Goal: Feedback & Contribution: Contribute content

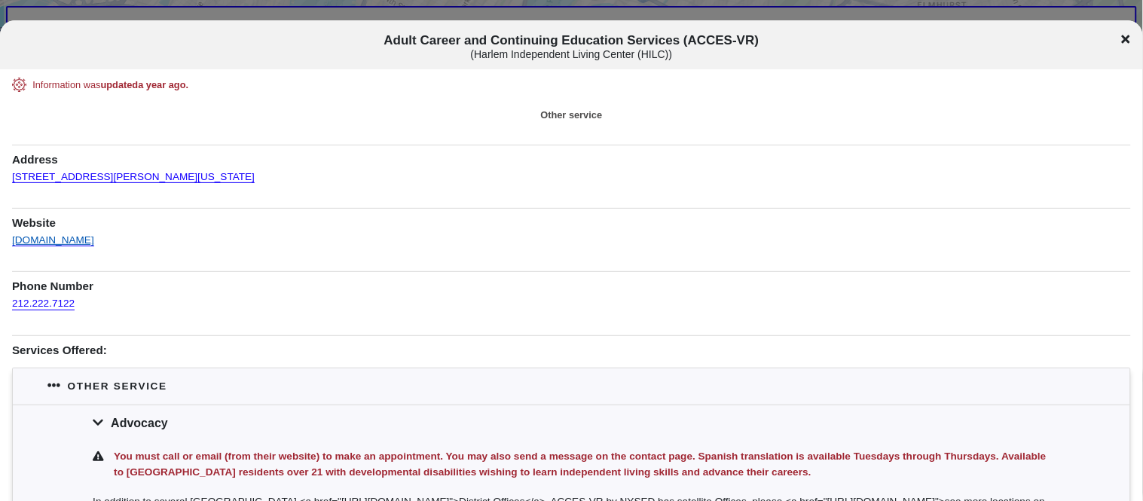
click at [32, 245] on link "hilcnyc.org" at bounding box center [53, 236] width 82 height 22
drag, startPoint x: 475, startPoint y: 55, endPoint x: 637, endPoint y: 50, distance: 162.8
click at [637, 50] on div "( Harlem Independent Living Center (HILC) )" at bounding box center [571, 54] width 949 height 13
copy div "Harlem Independent Living Center"
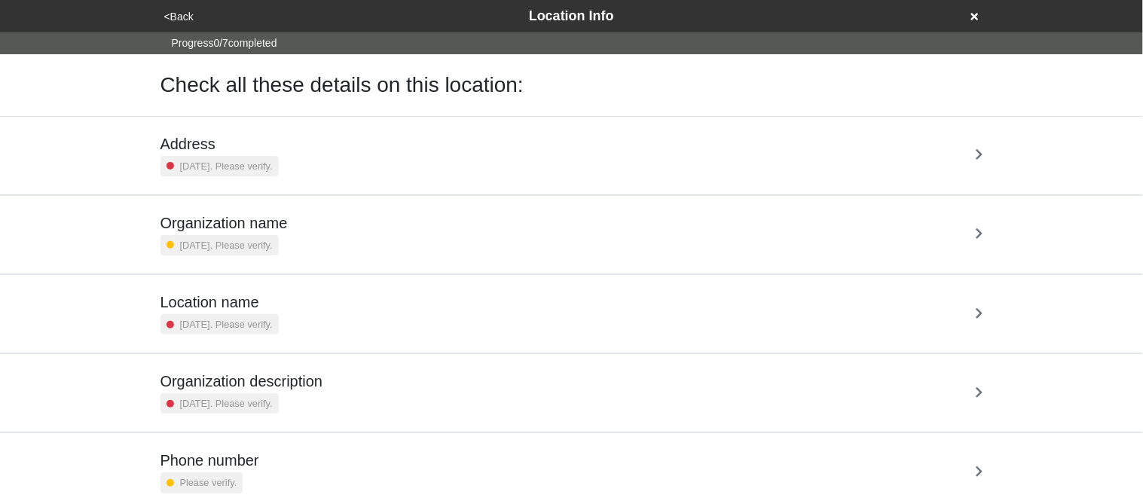
click at [184, 14] on button "<Back" at bounding box center [179, 16] width 38 height 17
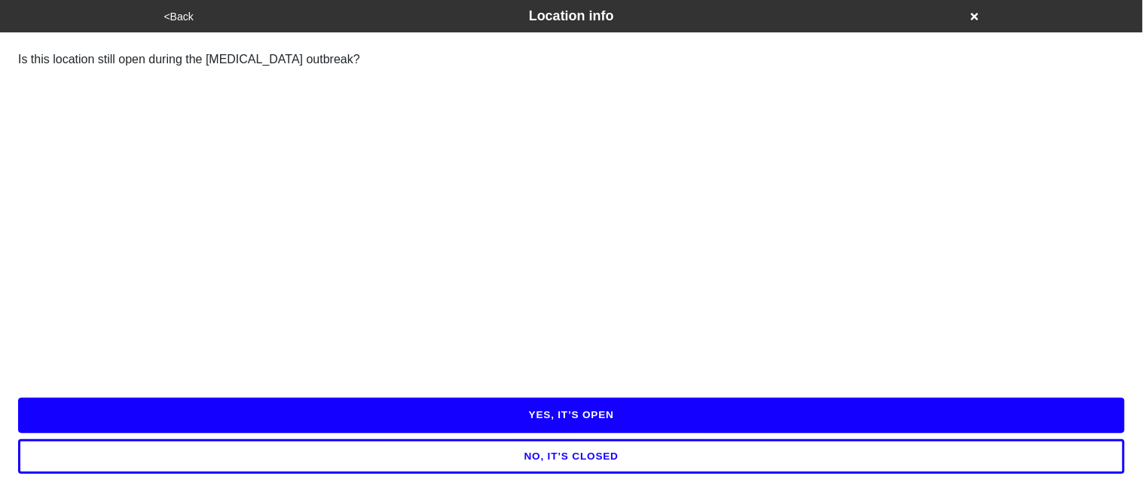
click at [281, 398] on div "YES, IT’S OPEN NO, IT’S CLOSED" at bounding box center [571, 433] width 1143 height 118
click at [290, 411] on button "YES, IT’S OPEN" at bounding box center [571, 415] width 1107 height 35
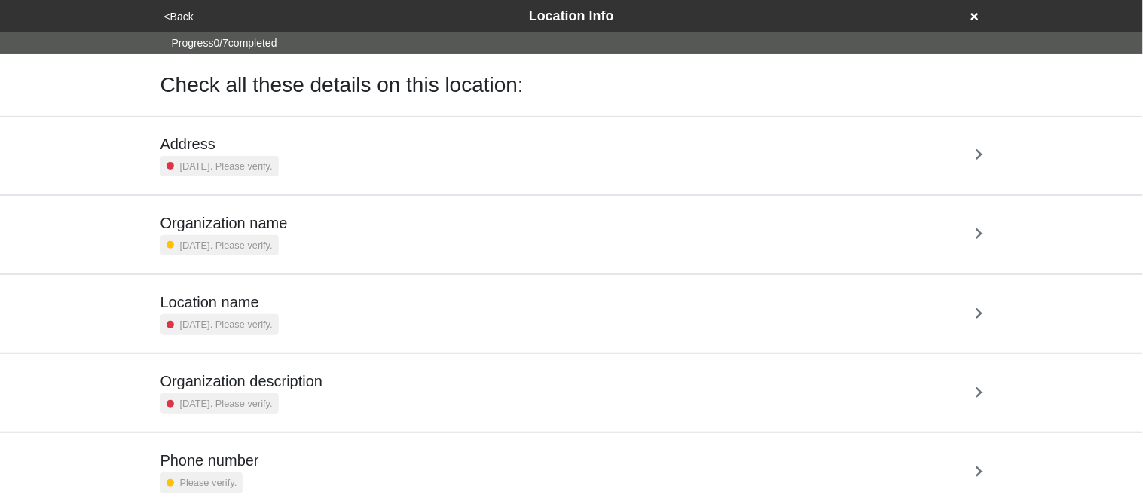
click at [255, 166] on small "2 years ago. Please verify." at bounding box center [226, 166] width 93 height 14
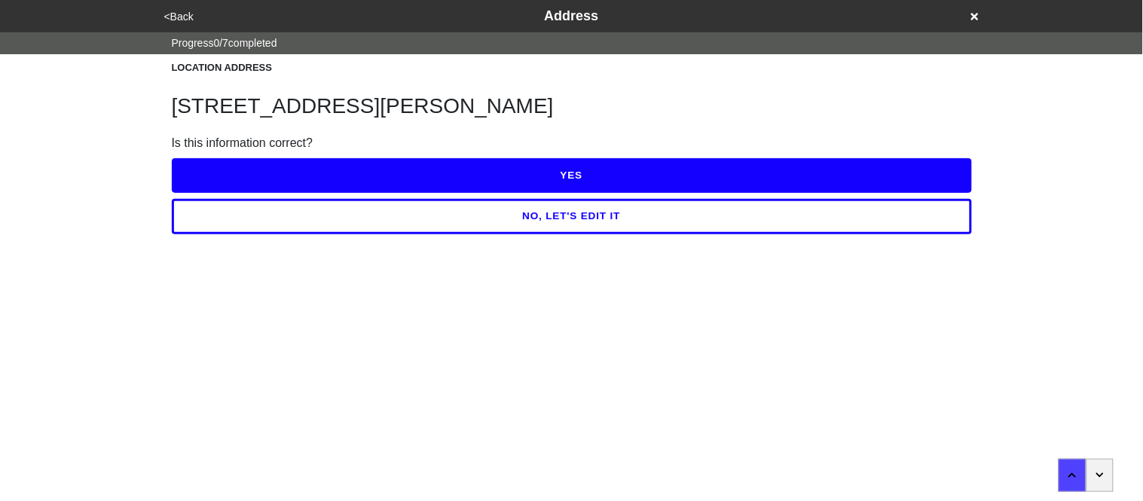
click at [329, 215] on button "NO, LET'S EDIT IT" at bounding box center [572, 216] width 800 height 35
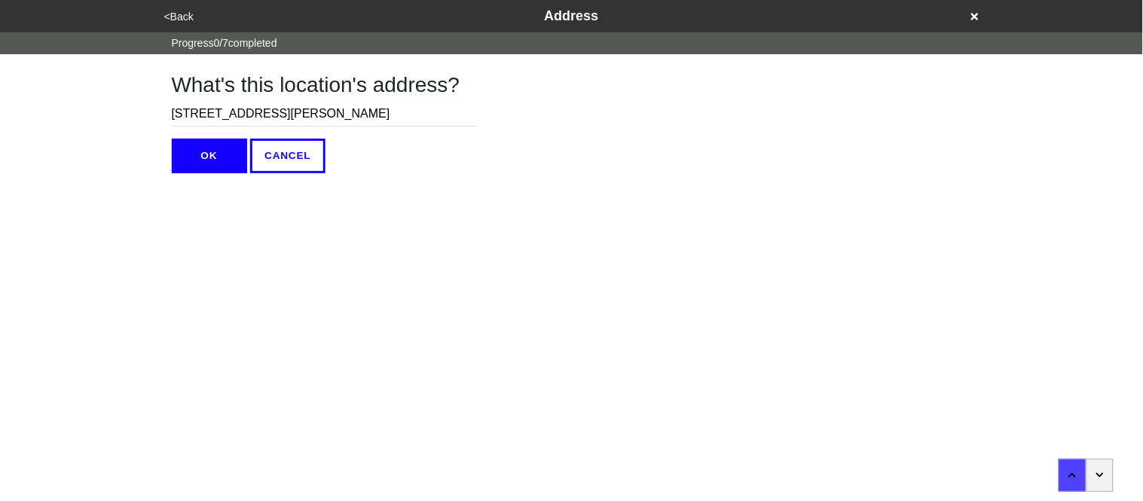
click at [289, 118] on input "289 St Nicholas Ave, #21" at bounding box center [324, 114] width 304 height 25
type input "289 St Nicholas Ave, Lower Level Ste. #21"
click at [215, 148] on button "OK" at bounding box center [209, 156] width 75 height 35
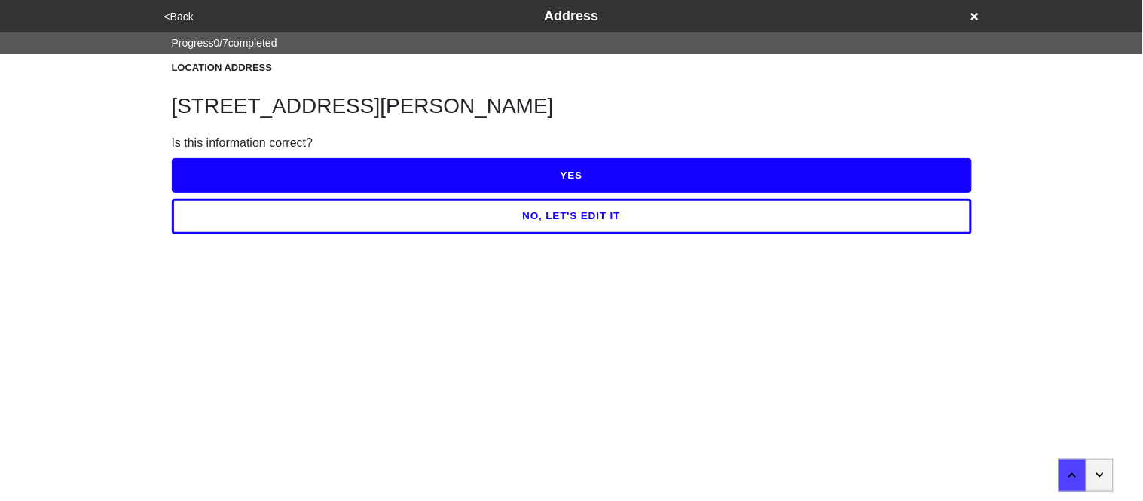
click at [236, 178] on button "YES" at bounding box center [572, 175] width 800 height 35
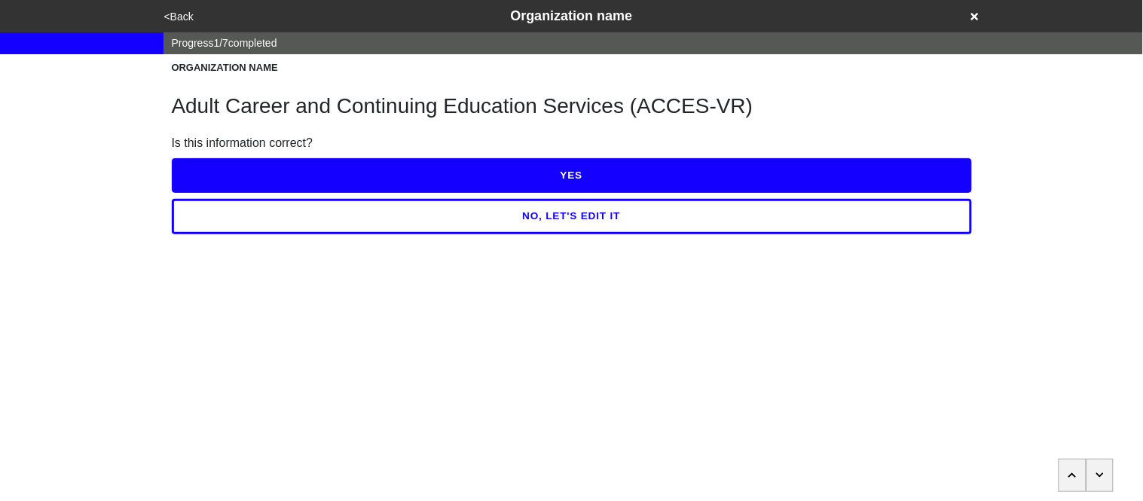
click at [236, 178] on button "YES" at bounding box center [572, 175] width 800 height 35
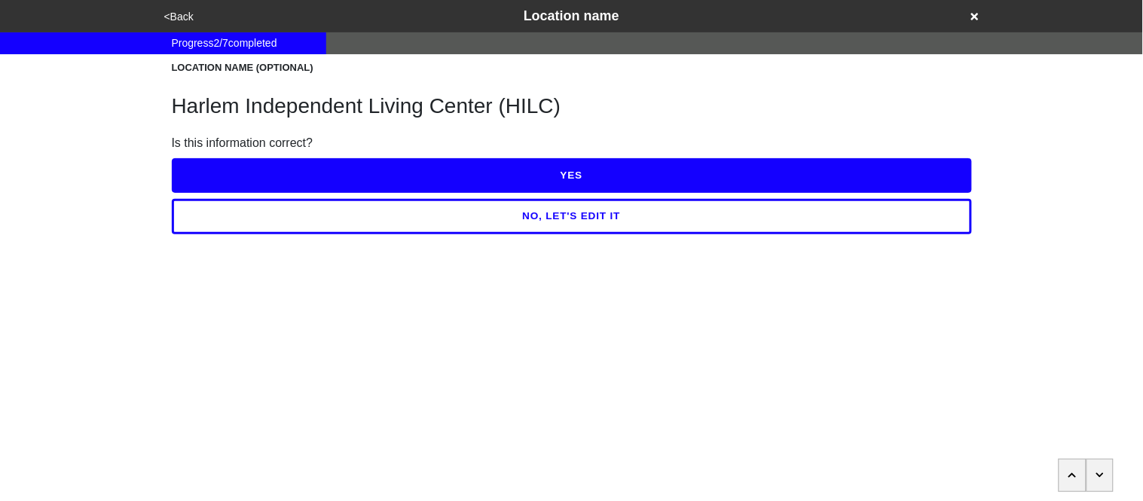
click at [190, 21] on button "<Back" at bounding box center [179, 16] width 38 height 17
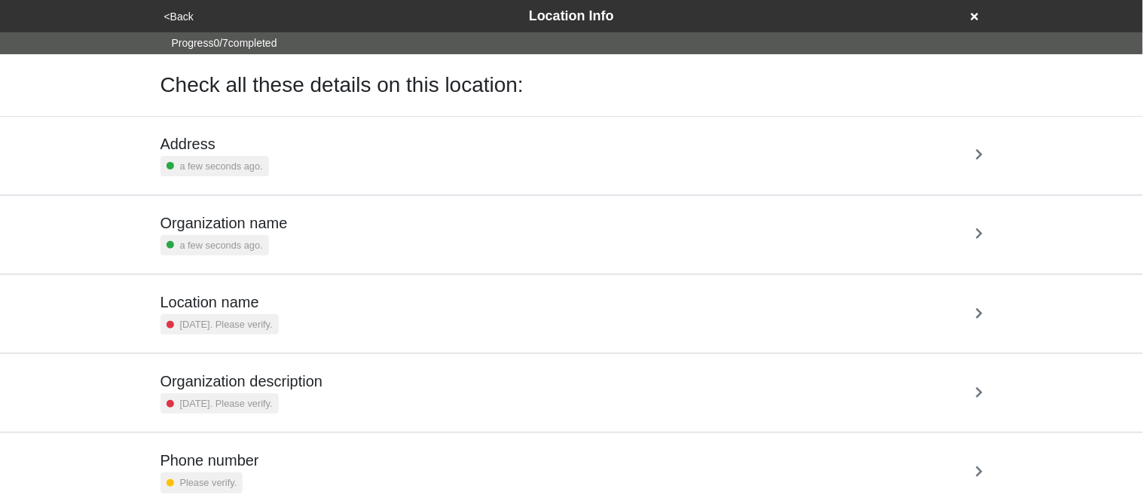
click at [267, 219] on h5 "Organization name" at bounding box center [223, 223] width 127 height 18
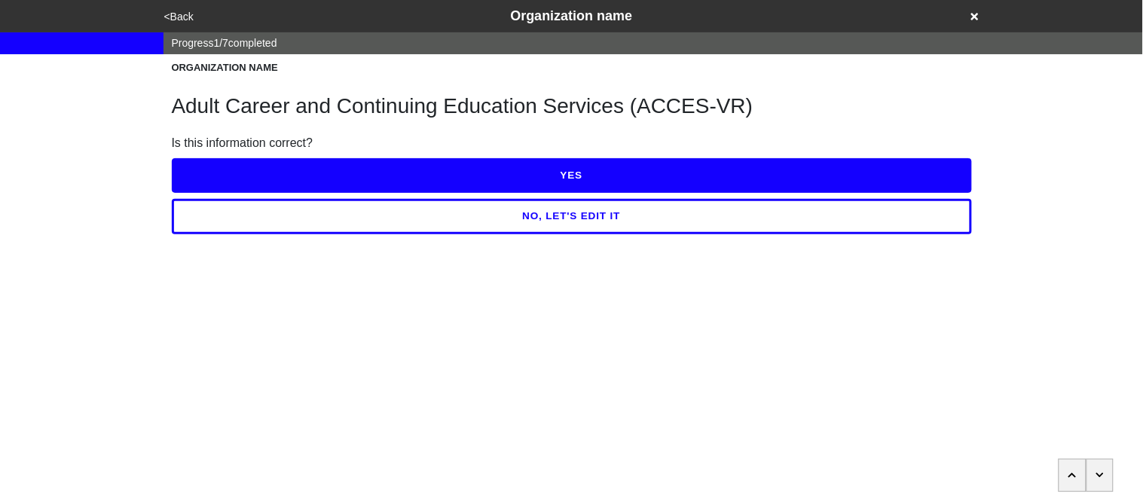
click at [257, 179] on button "YES" at bounding box center [572, 175] width 800 height 35
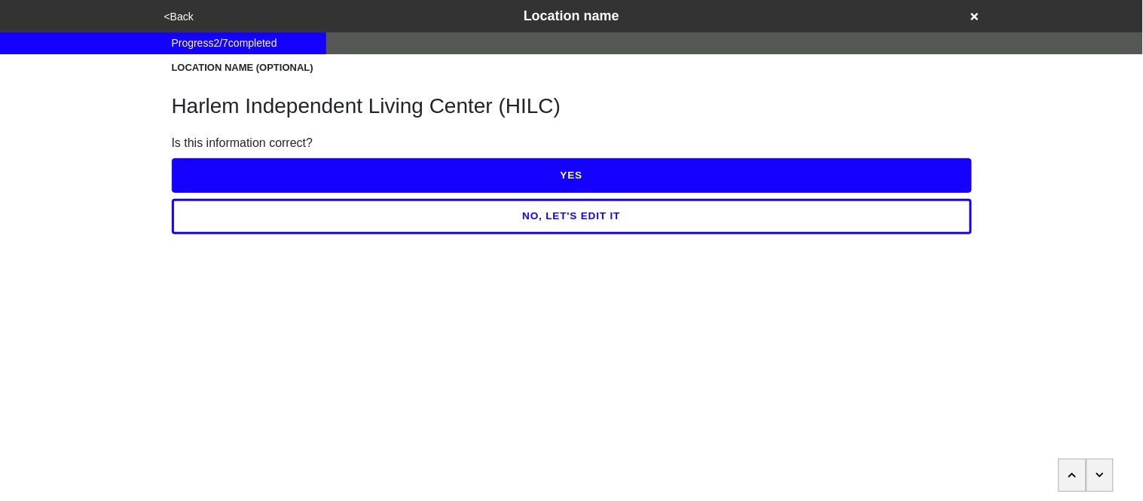
click at [256, 179] on button "YES" at bounding box center [572, 175] width 800 height 35
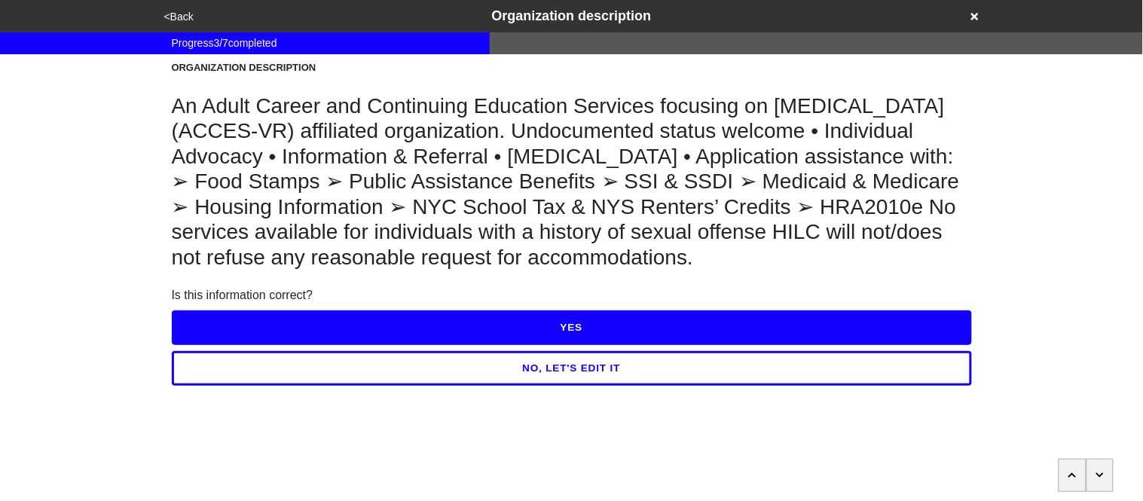
click at [278, 317] on button "YES" at bounding box center [572, 327] width 800 height 35
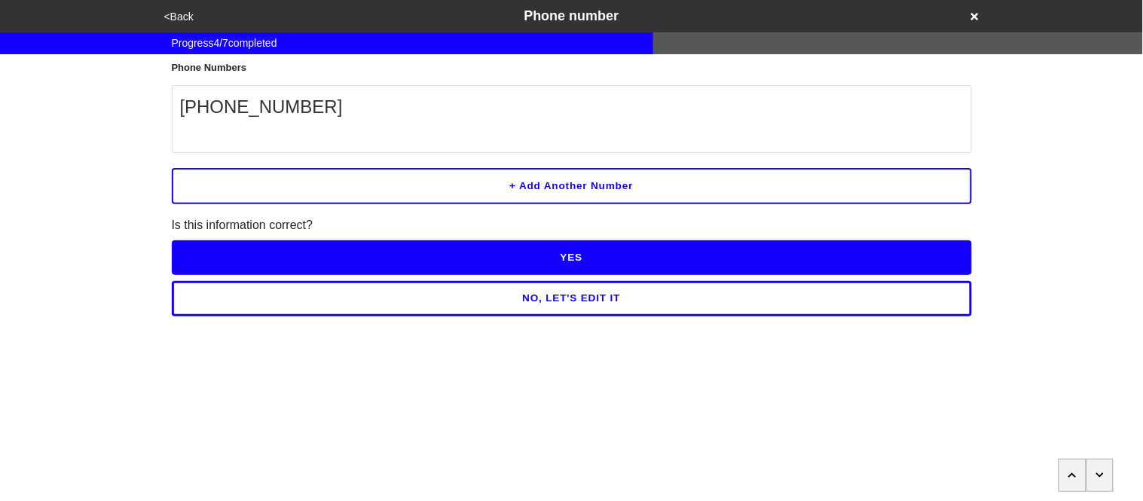
click at [280, 303] on button "NO, LET'S EDIT IT" at bounding box center [572, 298] width 800 height 35
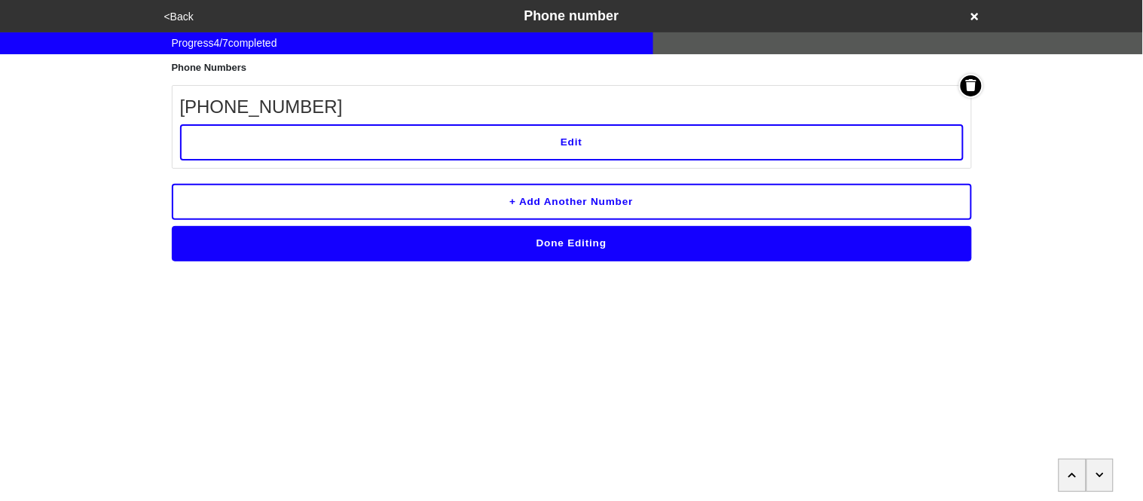
click at [277, 141] on button "Edit" at bounding box center [572, 142] width 784 height 36
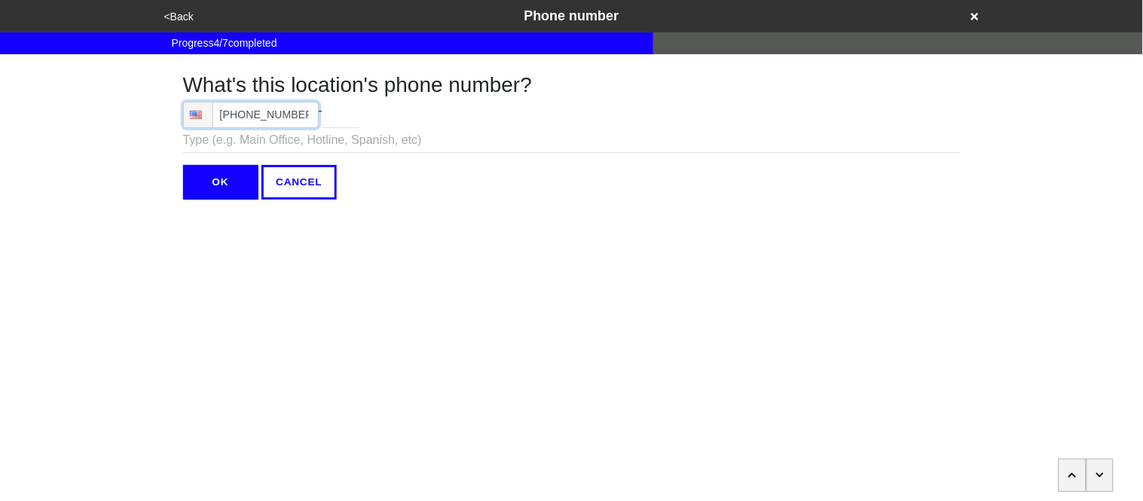
click at [299, 114] on input "(212) 222-7122" at bounding box center [251, 115] width 136 height 26
type input "(212) 222-7122"
click at [231, 176] on input "OK" at bounding box center [220, 182] width 75 height 35
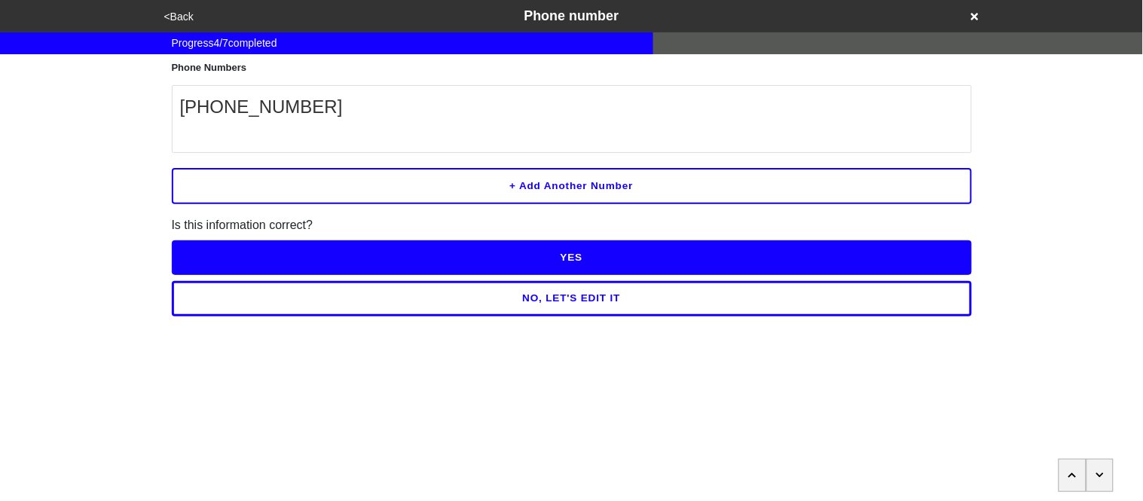
click at [269, 249] on button "YES" at bounding box center [572, 257] width 800 height 35
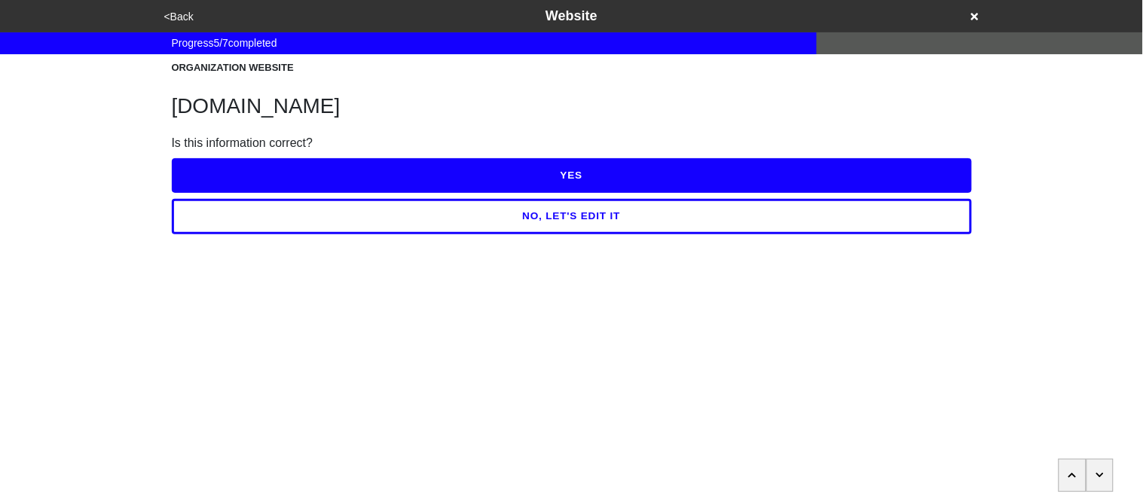
click at [280, 218] on button "NO, LET'S EDIT IT" at bounding box center [572, 216] width 800 height 35
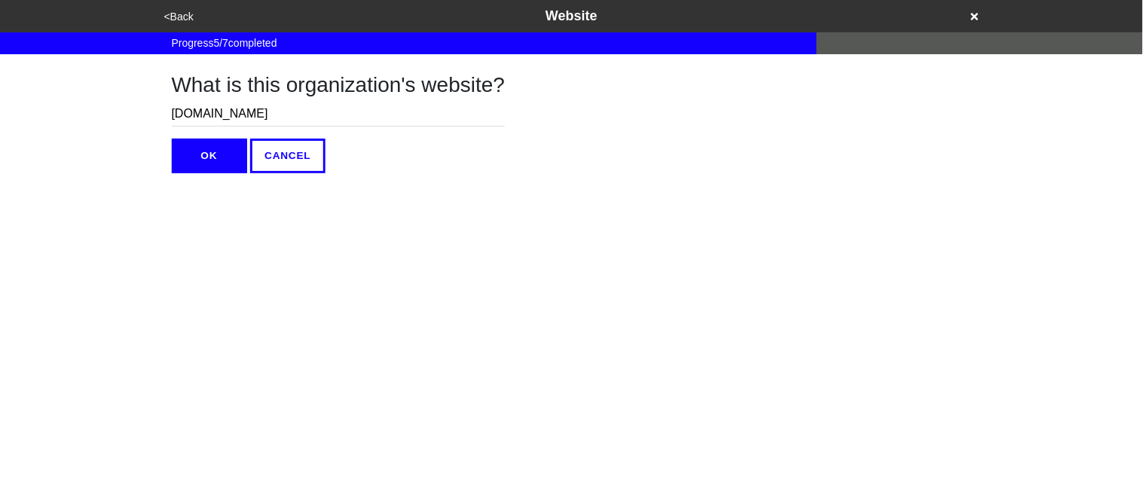
click at [242, 117] on input "hilcnyc.org" at bounding box center [339, 114] width 334 height 25
paste input "ttps://hilc.org/"
click at [212, 115] on input "https://hilc.org/" at bounding box center [339, 114] width 334 height 25
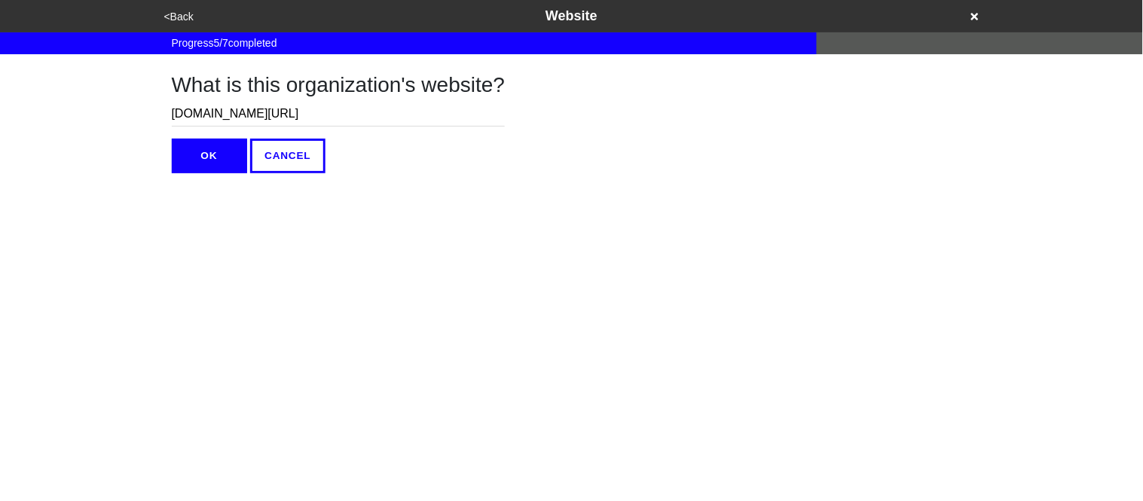
click at [243, 123] on input "hilc.org/" at bounding box center [339, 114] width 334 height 25
type input "[DOMAIN_NAME]"
click at [199, 172] on button "OK" at bounding box center [209, 156] width 75 height 35
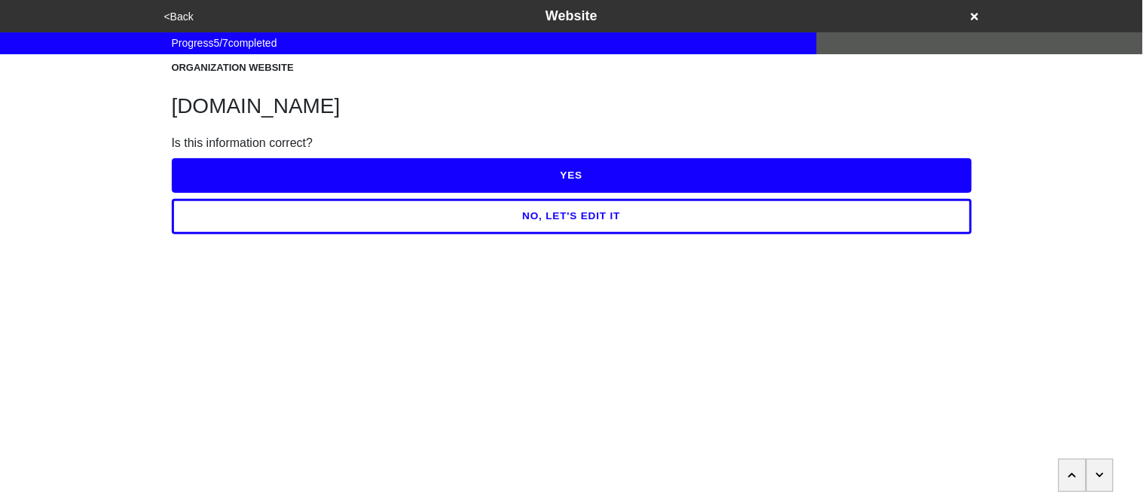
click at [339, 181] on button "YES" at bounding box center [572, 175] width 800 height 35
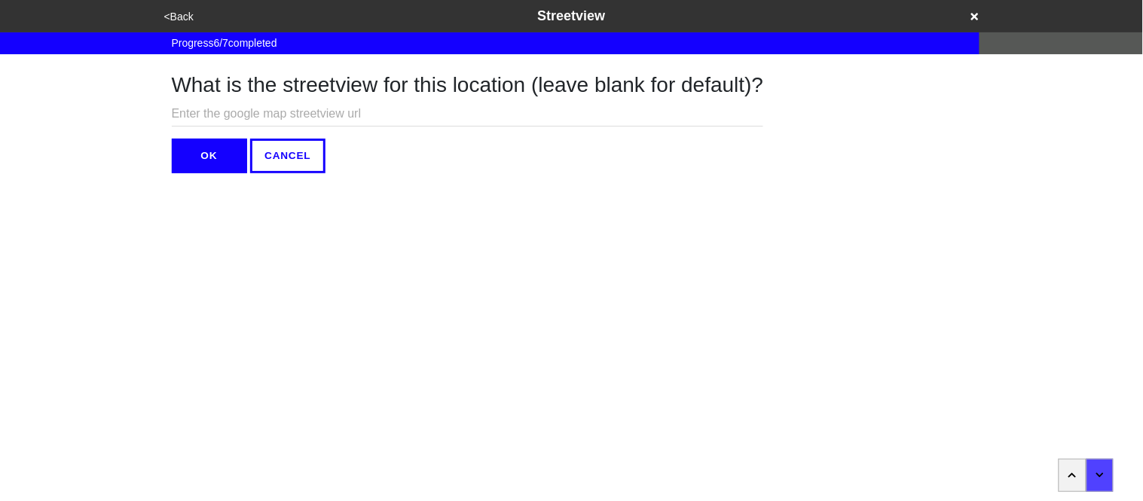
click at [222, 151] on button "OK" at bounding box center [209, 156] width 75 height 35
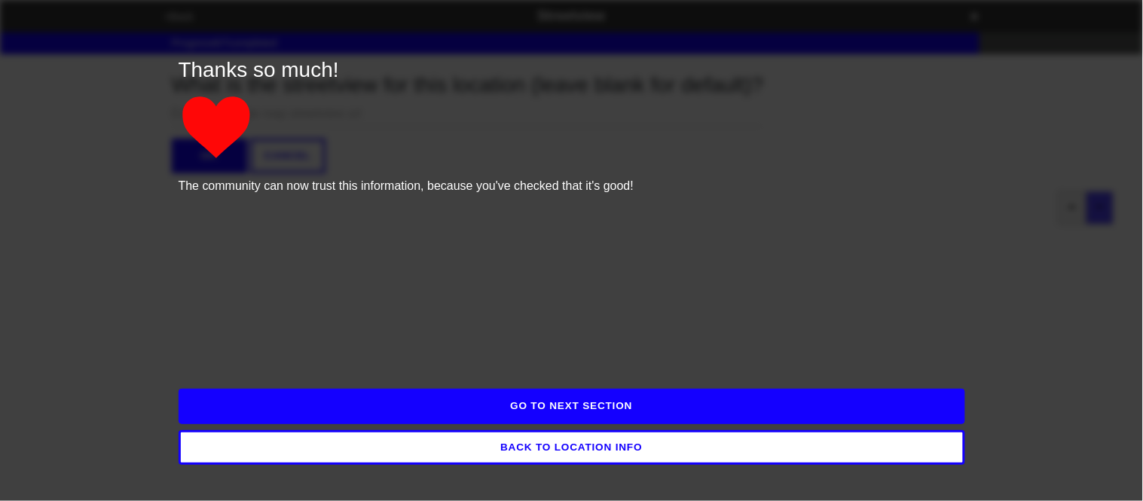
click at [555, 411] on button "GO TO NEXT SECTION" at bounding box center [572, 406] width 787 height 35
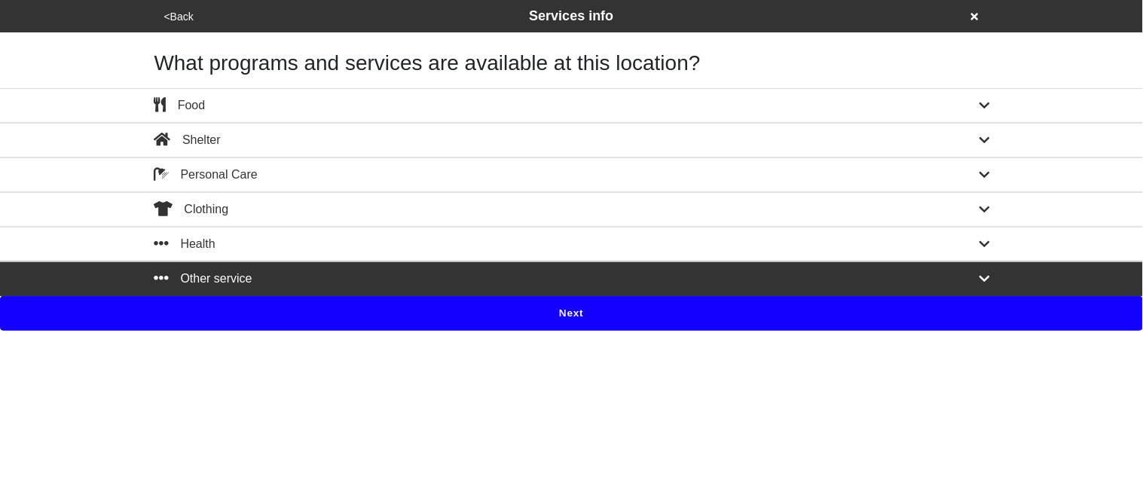
click at [344, 318] on button "Next" at bounding box center [571, 313] width 1143 height 35
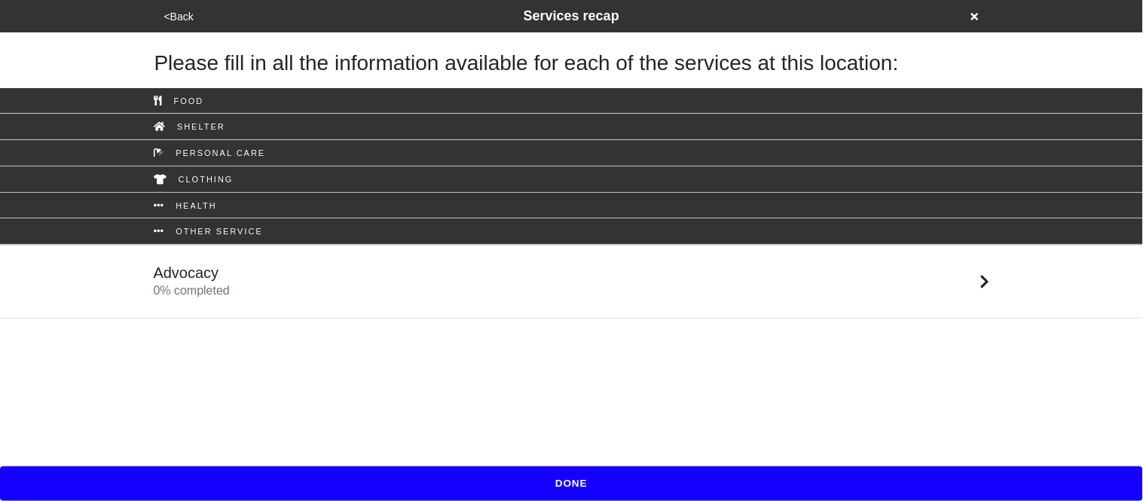
click at [301, 277] on div "Advocacy 0 % completed" at bounding box center [571, 282] width 859 height 36
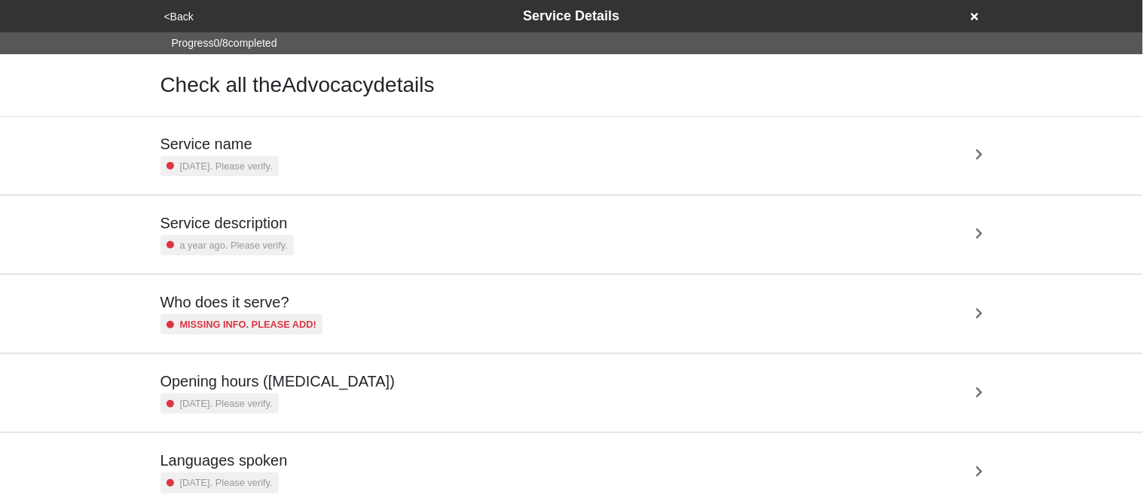
click at [273, 159] on small "2 years ago. Please verify." at bounding box center [226, 166] width 93 height 14
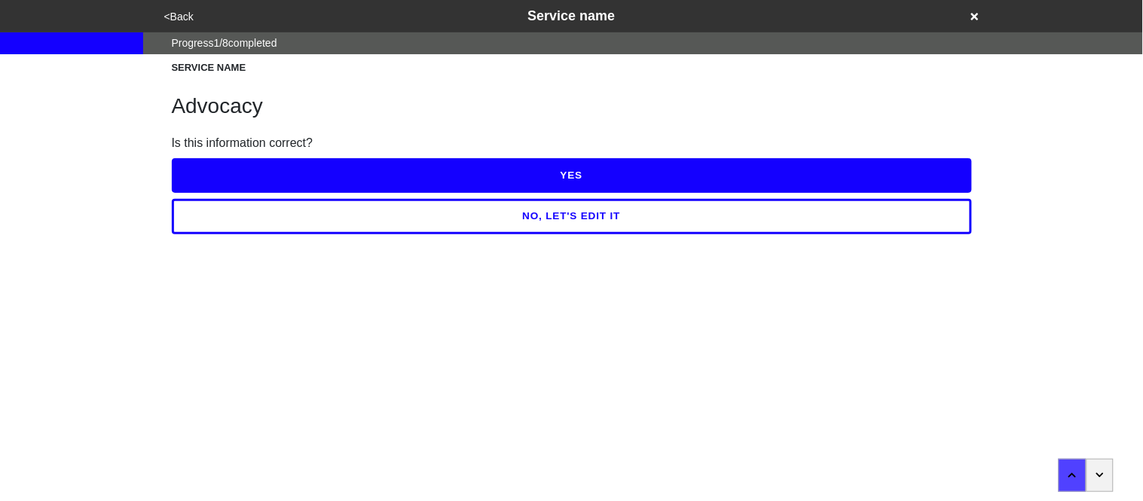
click at [306, 231] on button "NO, LET'S EDIT IT" at bounding box center [572, 216] width 800 height 35
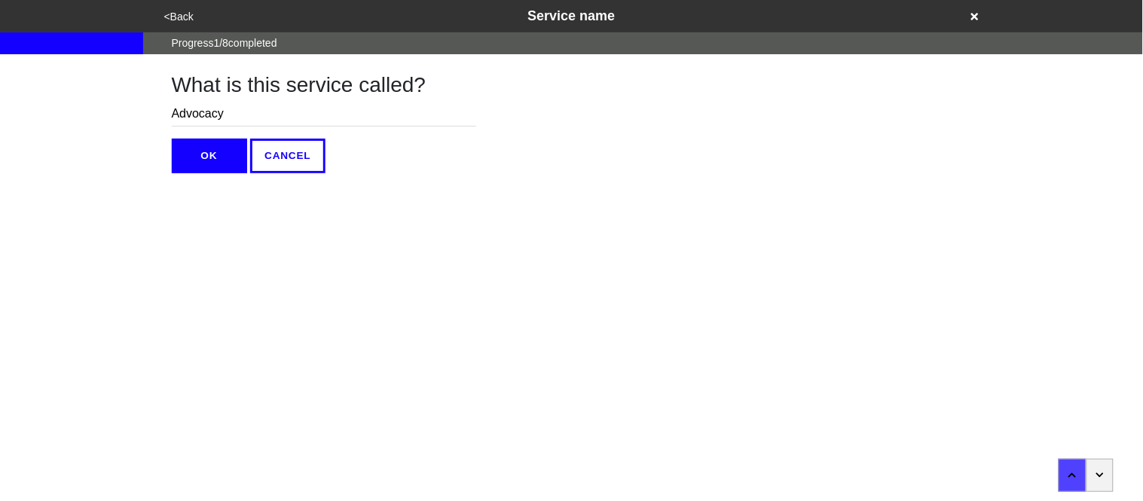
click at [245, 117] on input "Advocacy" at bounding box center [324, 114] width 304 height 25
type input "Independent Living Services"
click at [217, 160] on button "OK" at bounding box center [209, 156] width 75 height 35
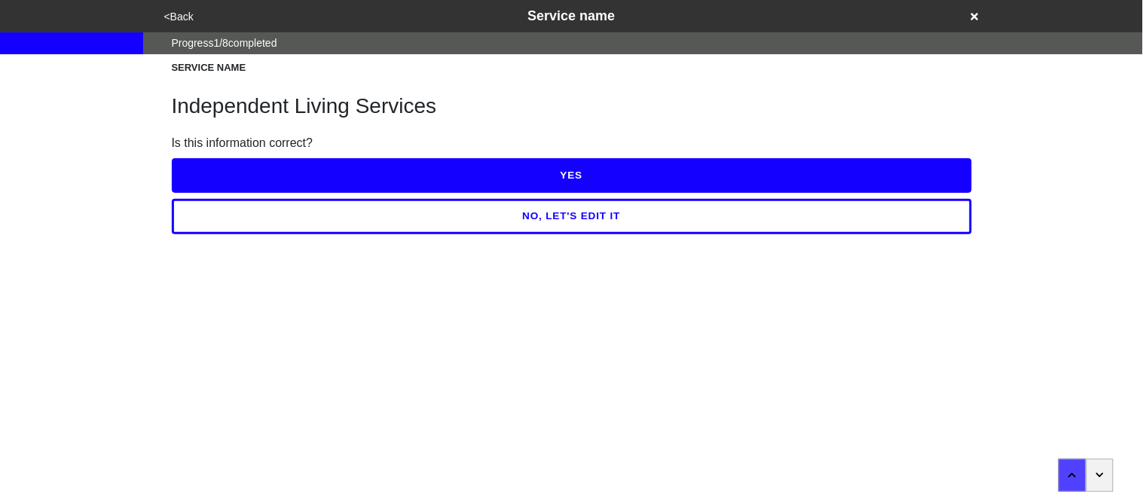
click at [224, 176] on button "YES" at bounding box center [572, 175] width 800 height 35
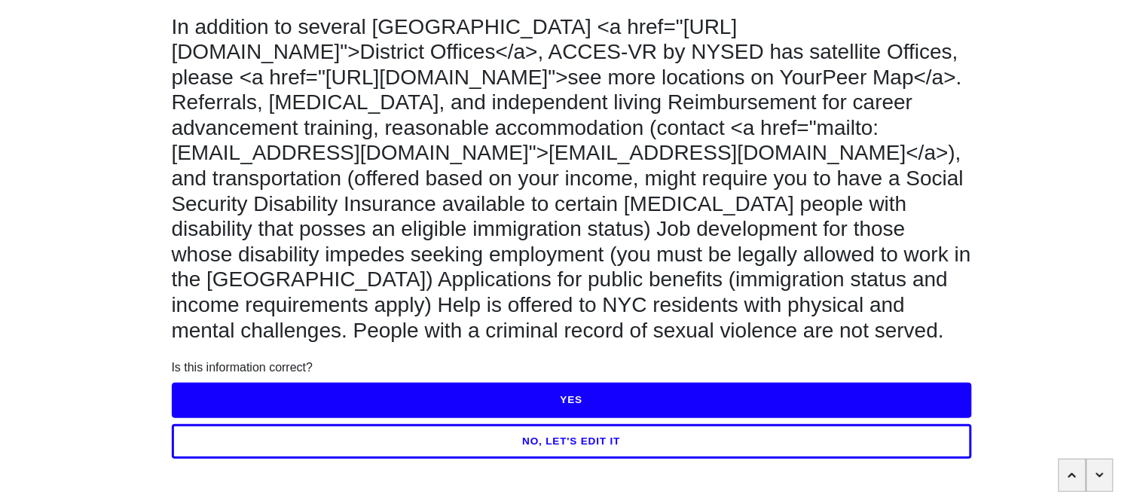
scroll to position [75, 0]
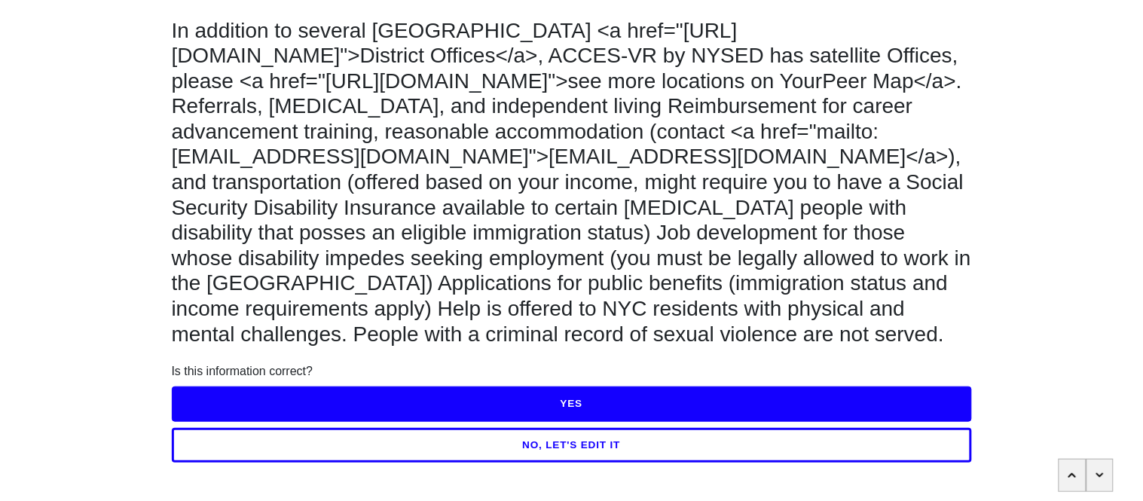
click at [438, 439] on button "NO, LET'S EDIT IT" at bounding box center [572, 445] width 800 height 35
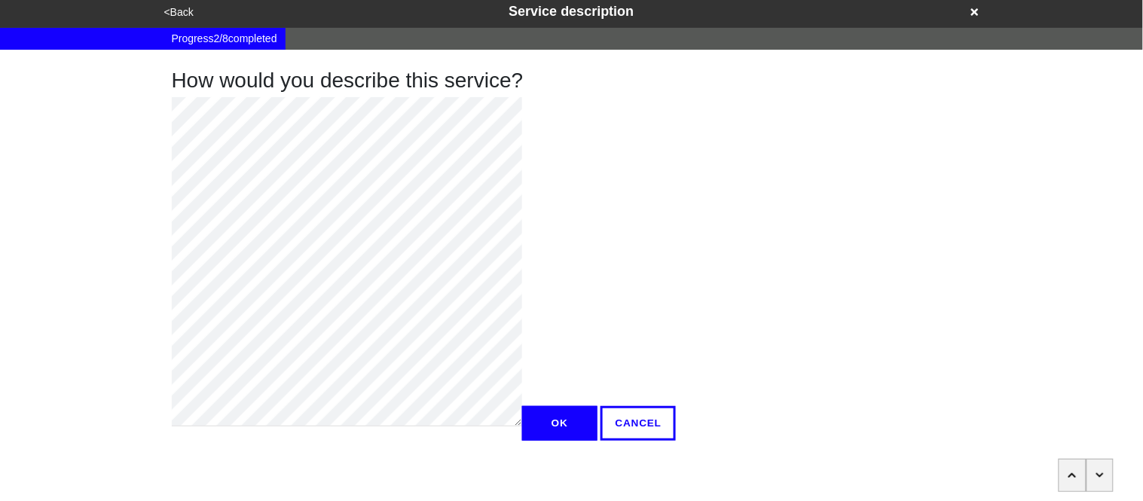
scroll to position [0, 0]
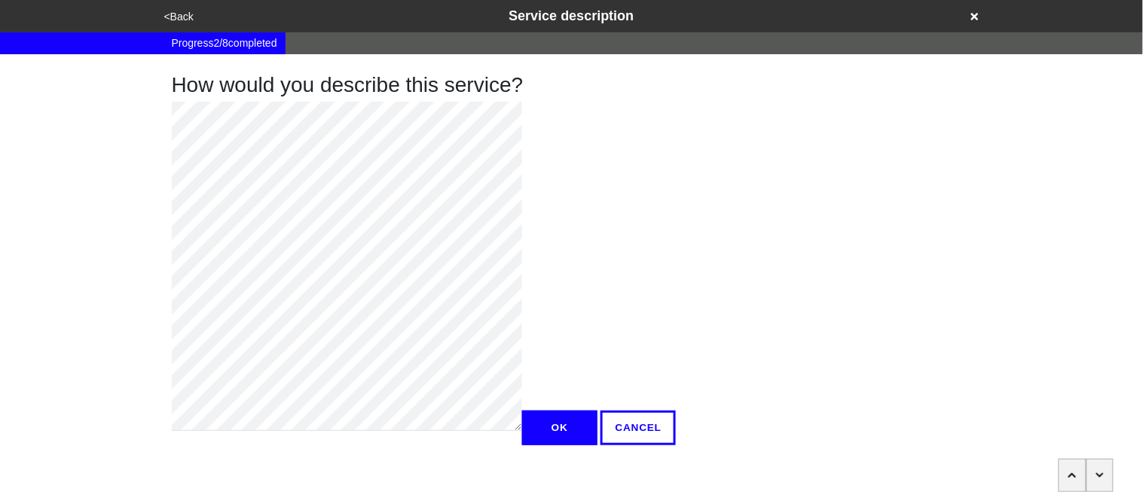
click at [145, 78] on div "How would you describe this service? OK CANCEL" at bounding box center [571, 249] width 859 height 391
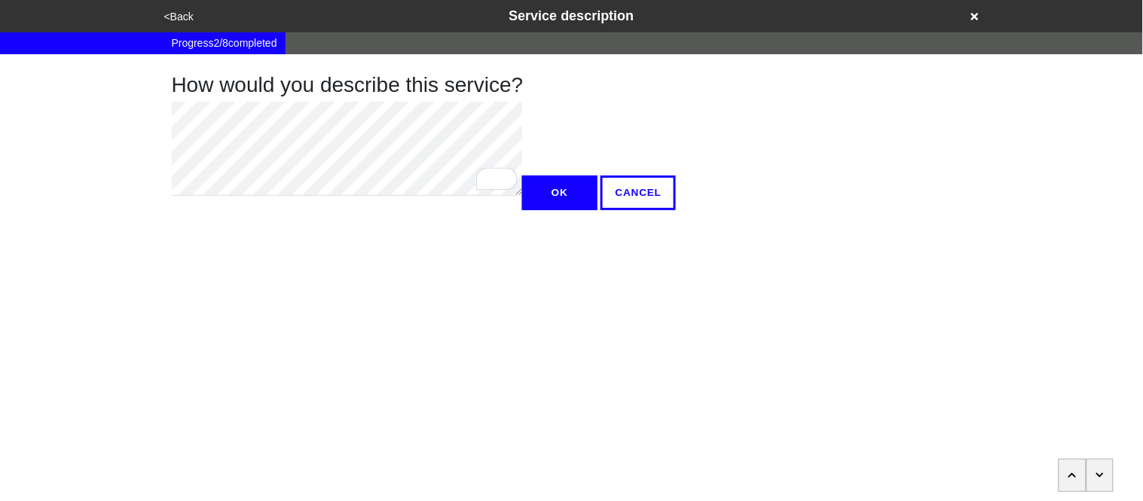
click at [143, 124] on div "How would you describe this service? OK CANCEL" at bounding box center [571, 132] width 859 height 156
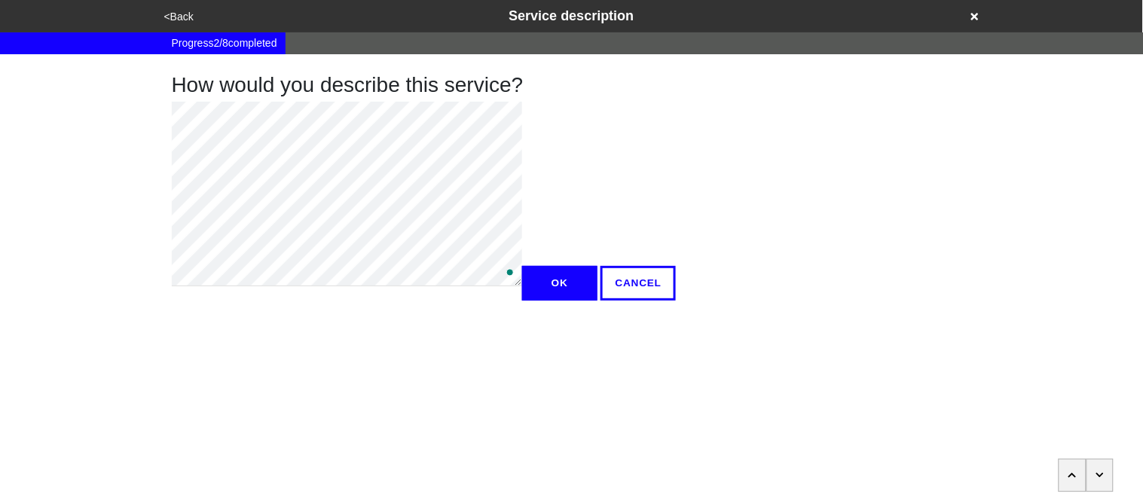
type textarea "x"
click at [522, 301] on button "OK" at bounding box center [559, 283] width 75 height 35
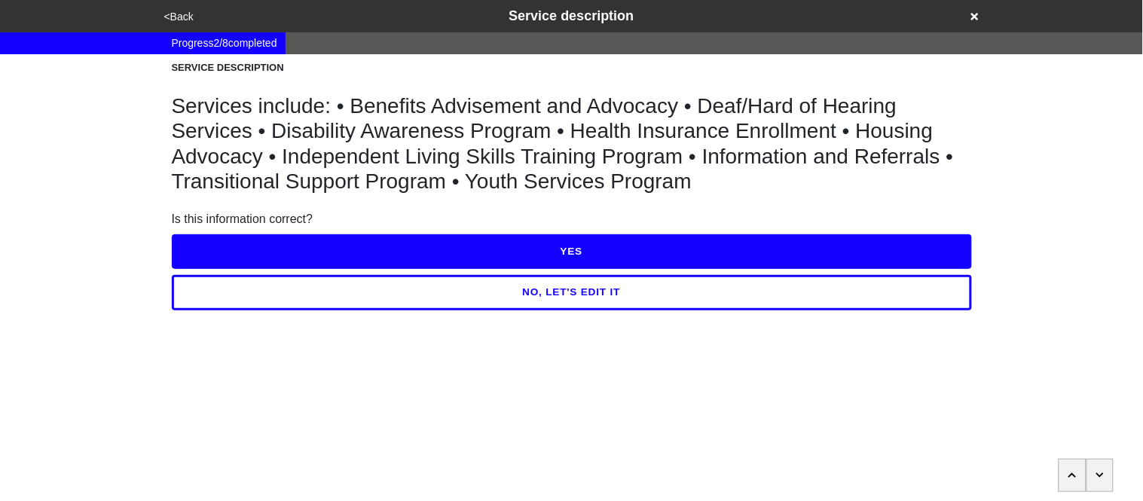
click at [234, 247] on button "YES" at bounding box center [572, 251] width 800 height 35
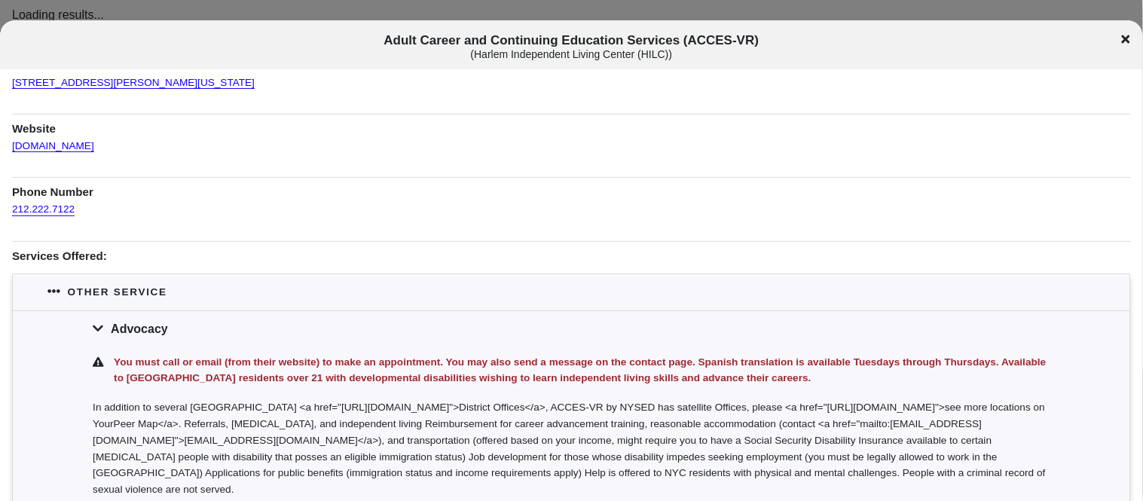
scroll to position [98, 0]
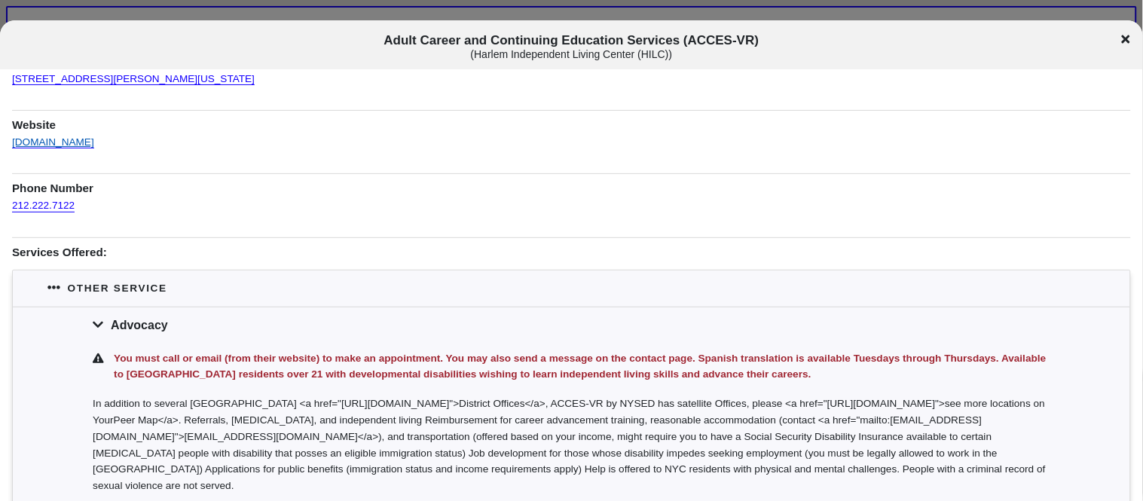
click at [29, 142] on link "[DOMAIN_NAME]" at bounding box center [53, 138] width 82 height 22
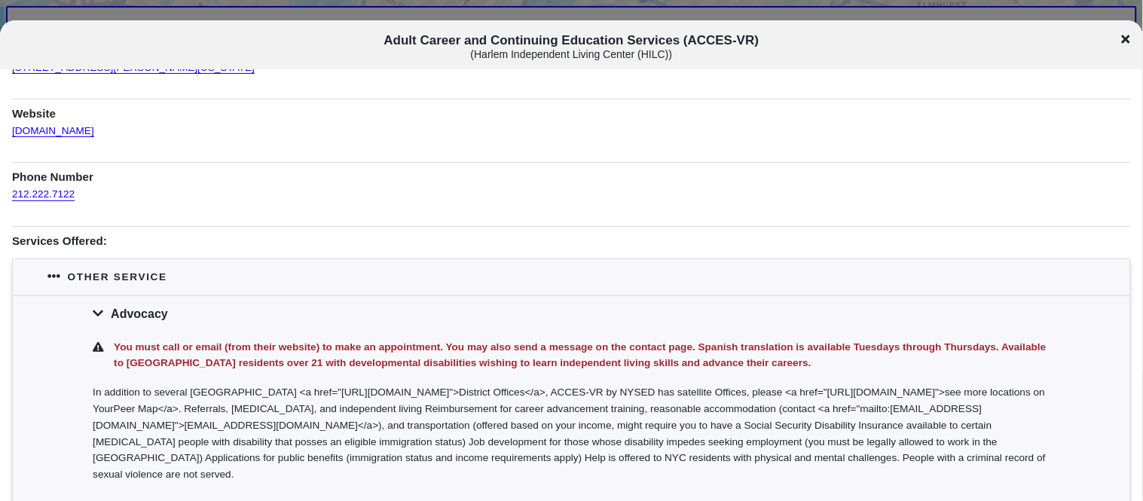
scroll to position [108, 0]
